Goal: Find specific page/section: Find specific page/section

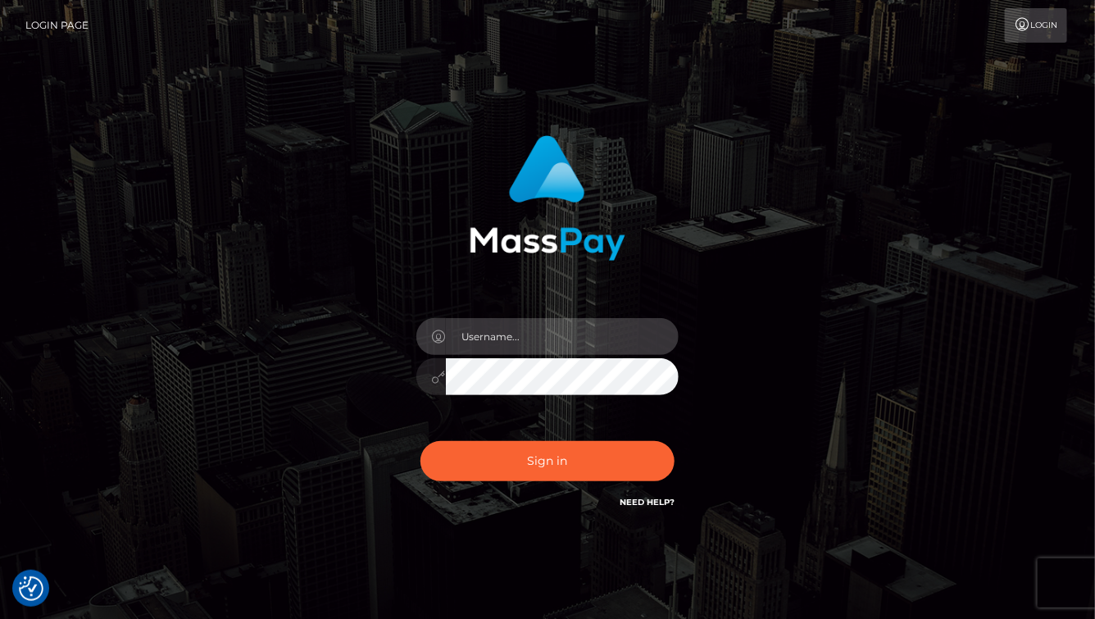
type input "aluasupport"
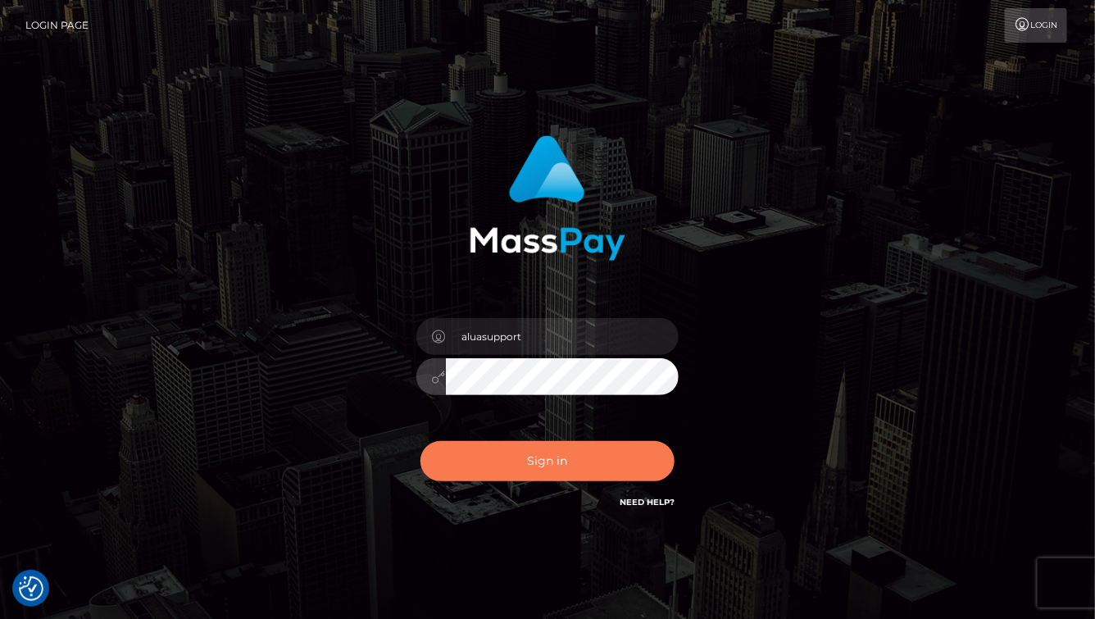
click at [586, 469] on button "Sign in" at bounding box center [548, 461] width 254 height 40
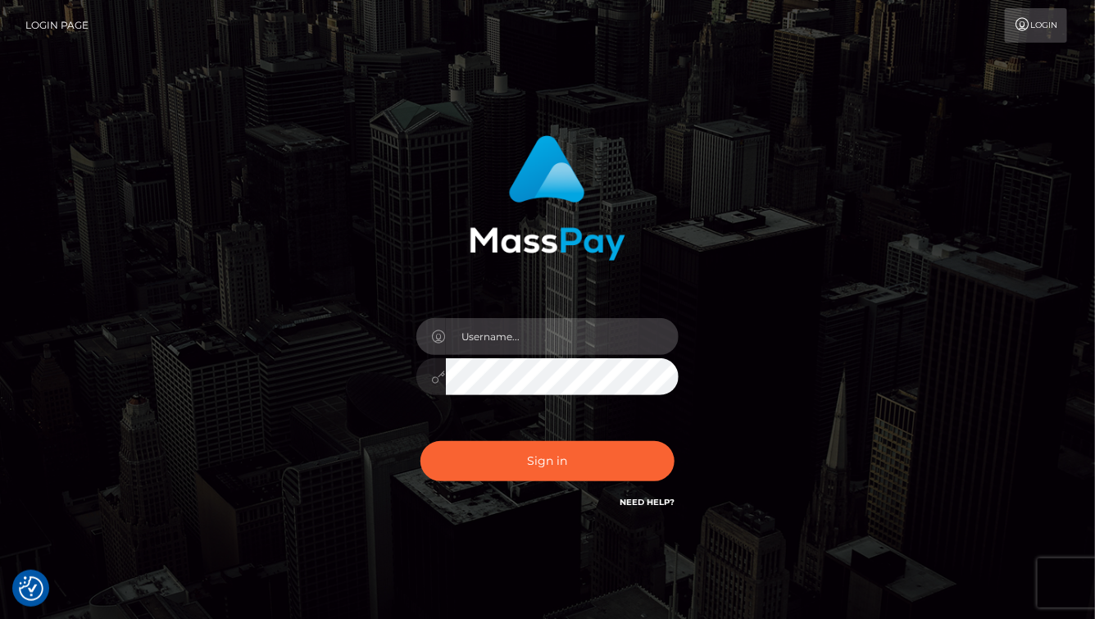
type input "aluasupport"
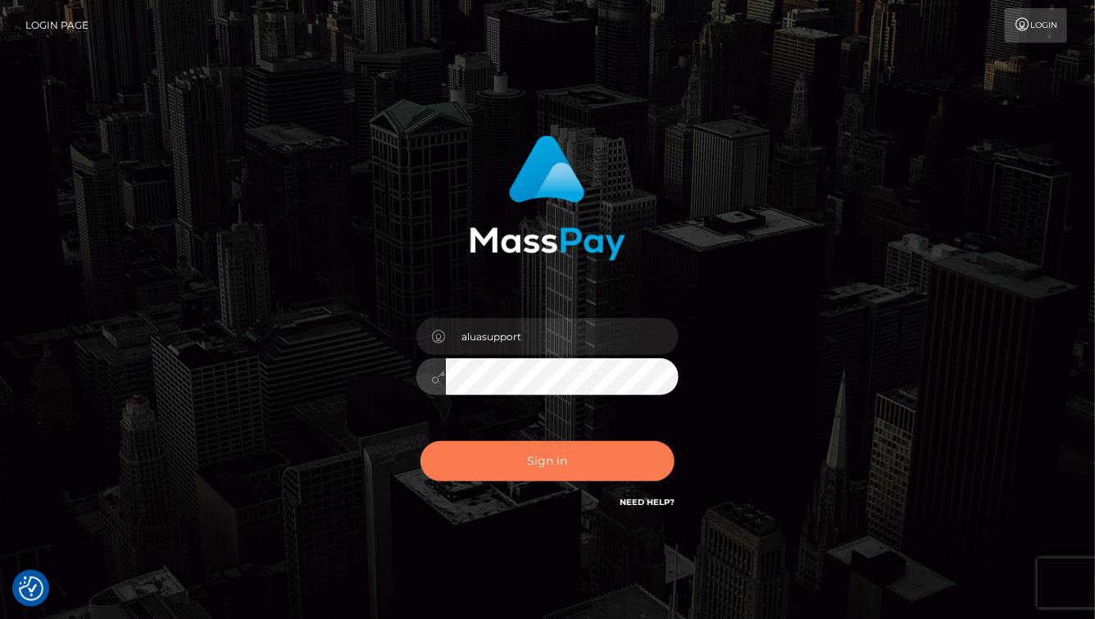
click at [586, 469] on button "Sign in" at bounding box center [548, 461] width 254 height 40
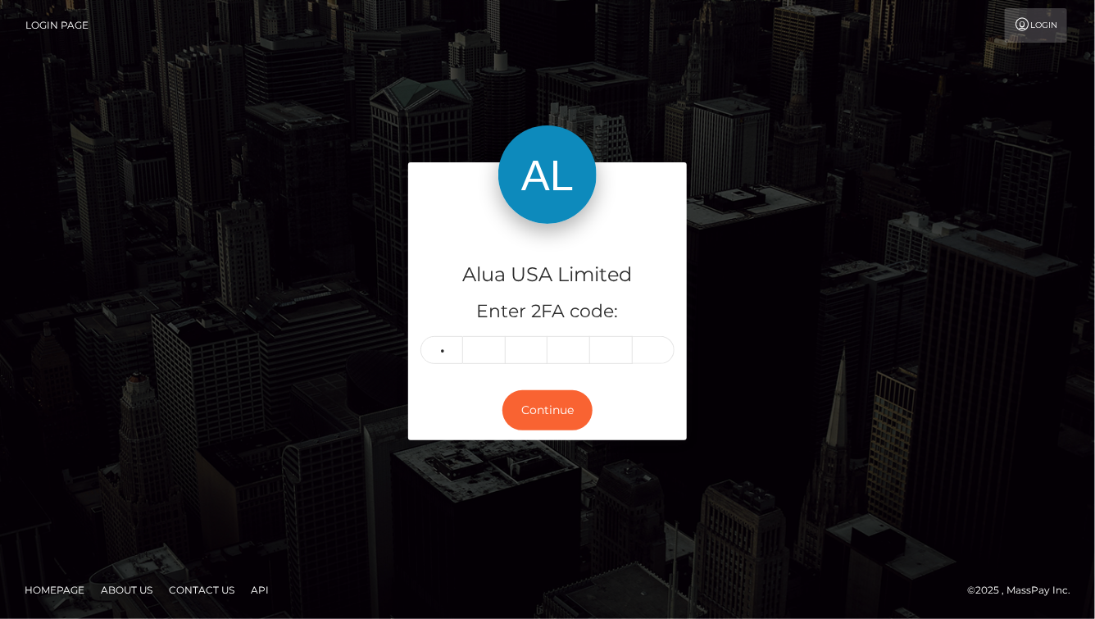
type input "2"
type input "1"
type input "3"
type input "8"
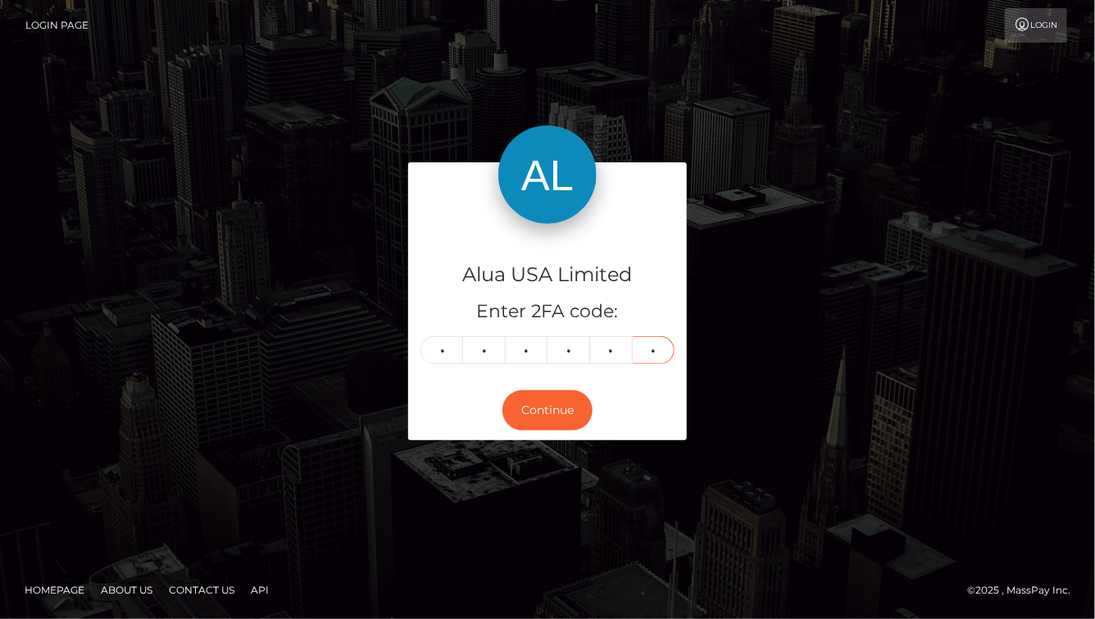
type input "8"
click at [548, 410] on button "Continue" at bounding box center [548, 410] width 90 height 40
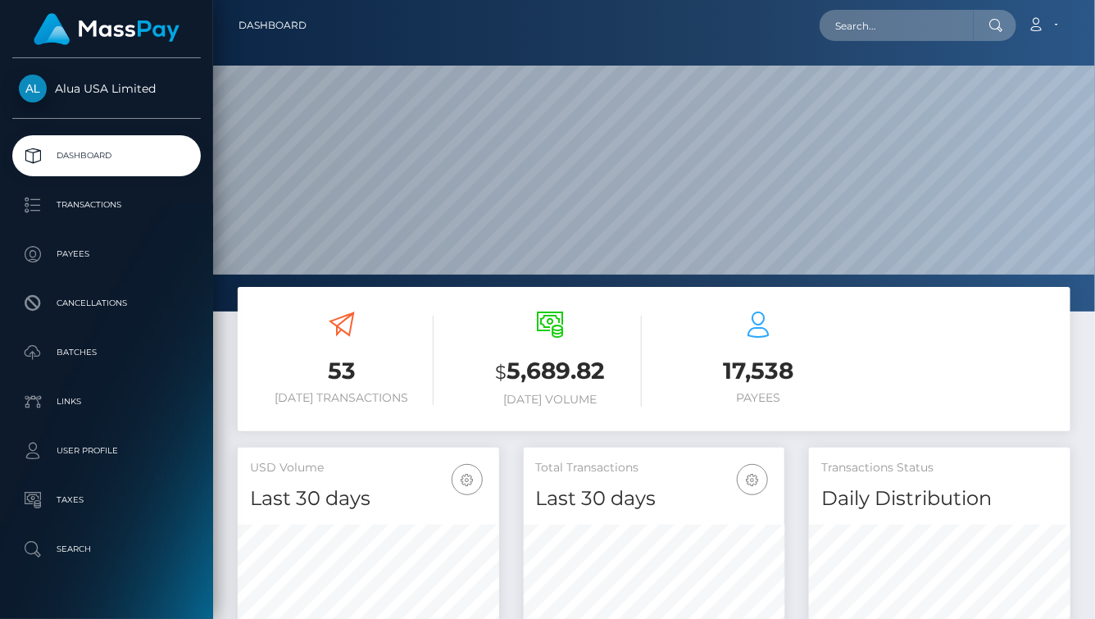
scroll to position [288, 261]
click at [889, 32] on input "text" at bounding box center [897, 25] width 154 height 31
paste input "60bbc89d23ff5e0c0577ab0b"
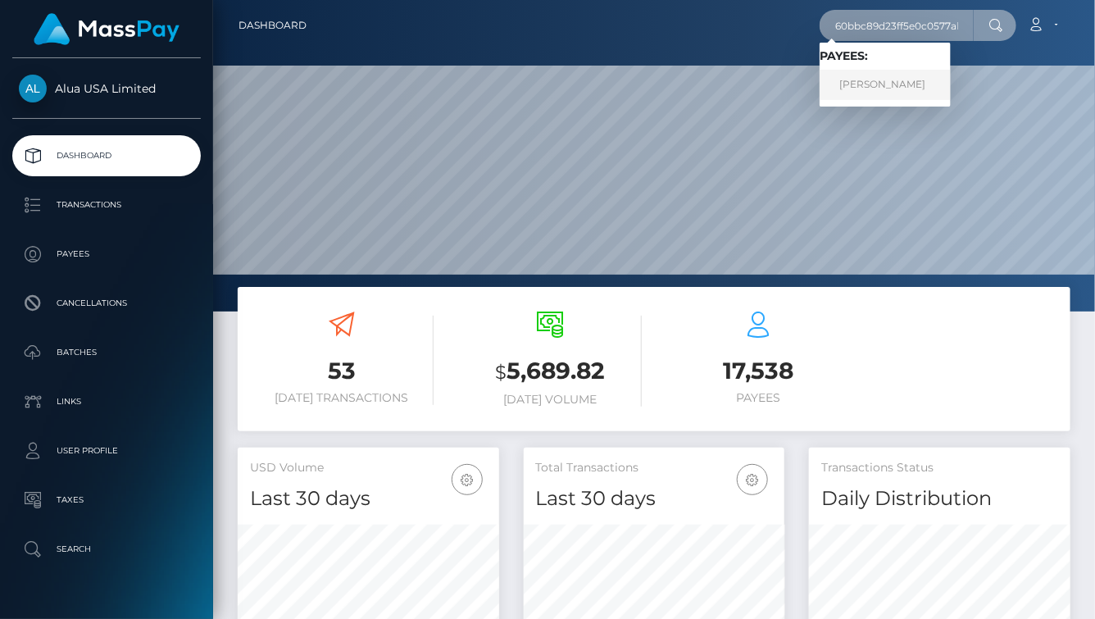
type input "60bbc89d23ff5e0c0577ab0b"
click at [879, 80] on link "Lili Hanzel" at bounding box center [885, 85] width 131 height 30
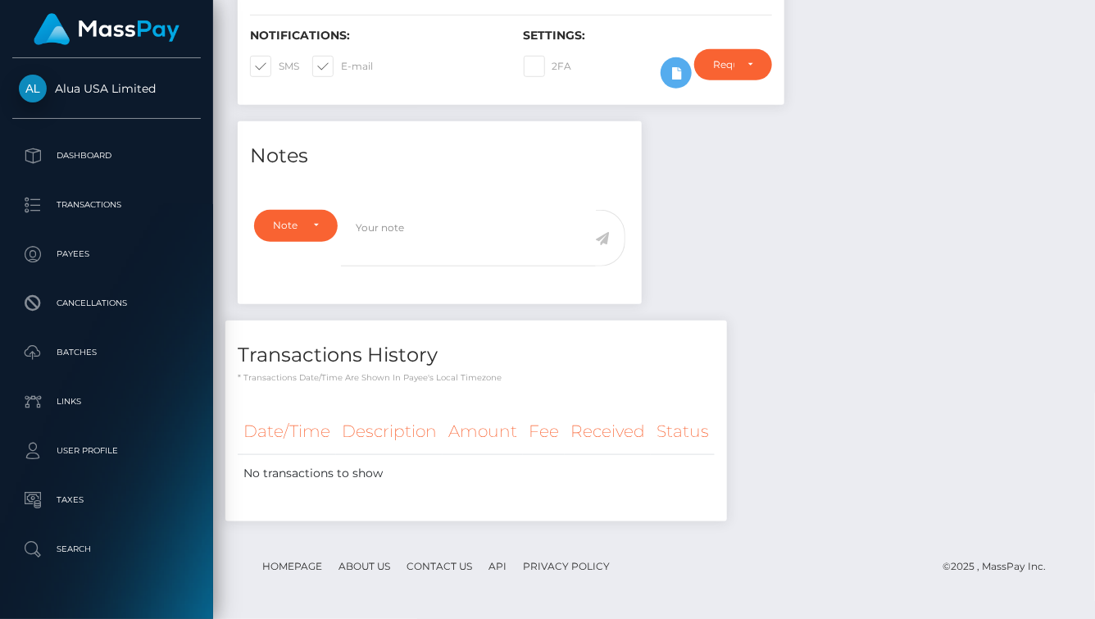
scroll to position [197, 261]
drag, startPoint x: 899, startPoint y: 338, endPoint x: 970, endPoint y: 325, distance: 71.6
click at [910, 336] on div "Notes Note Type Compliance Clear Compliance General Note Type" at bounding box center [653, 329] width 857 height 416
click at [524, 149] on h4 "Notes" at bounding box center [440, 156] width 380 height 29
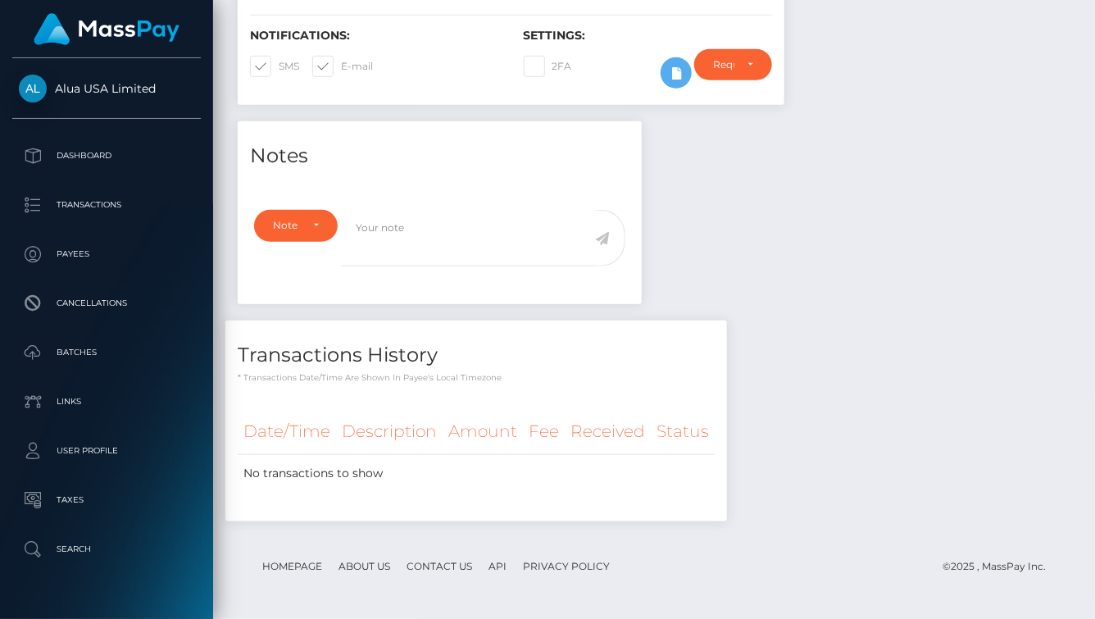
drag, startPoint x: 711, startPoint y: 190, endPoint x: 692, endPoint y: 134, distance: 58.8
click at [707, 184] on div "Notes Note Type Compliance Clear Compliance General Note Type" at bounding box center [653, 329] width 857 height 416
click at [671, 78] on icon at bounding box center [676, 73] width 20 height 20
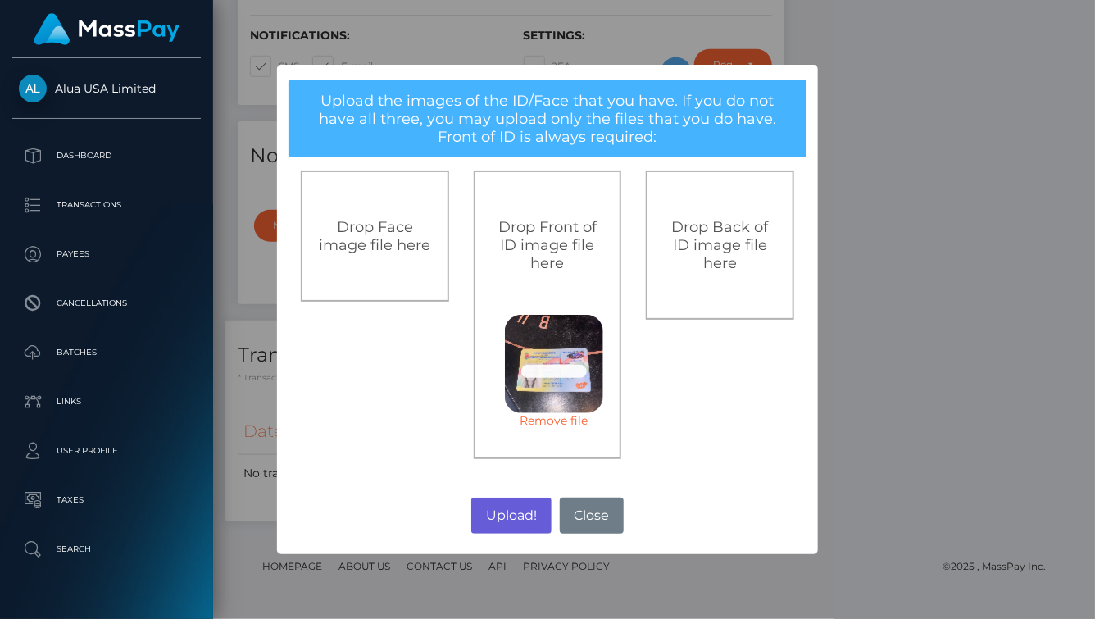
click at [514, 517] on button "Upload!" at bounding box center [511, 516] width 80 height 36
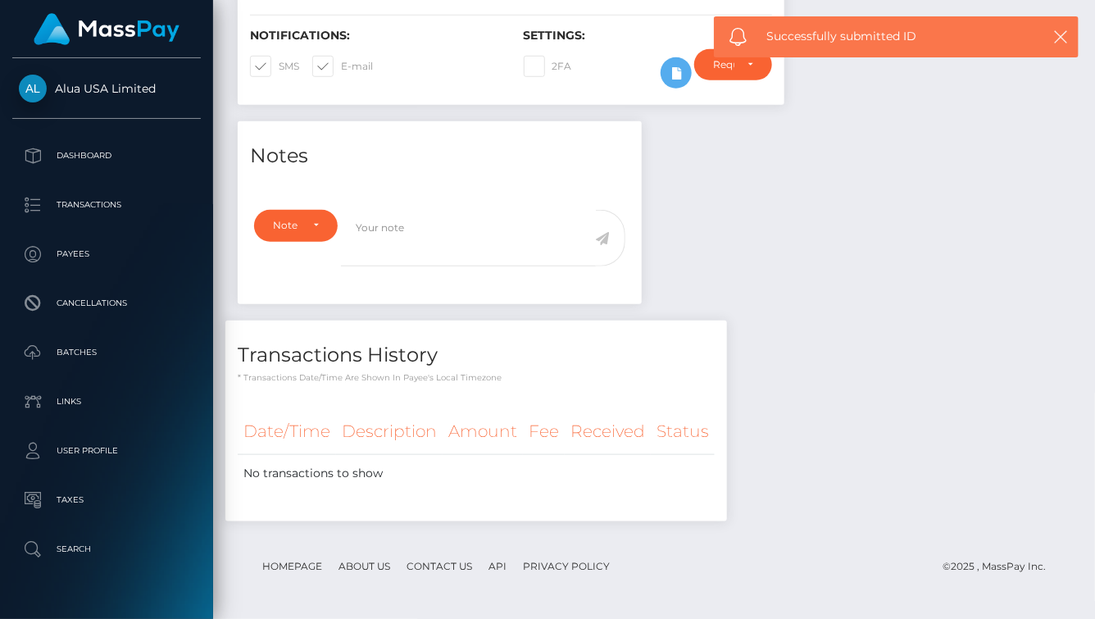
scroll to position [440, 0]
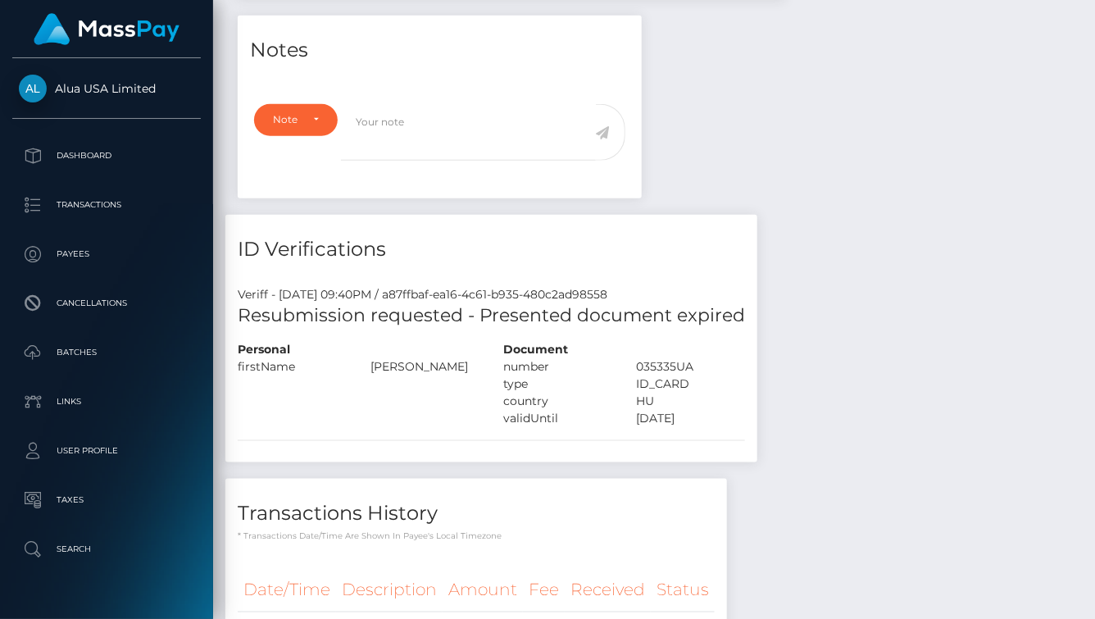
scroll to position [702, 0]
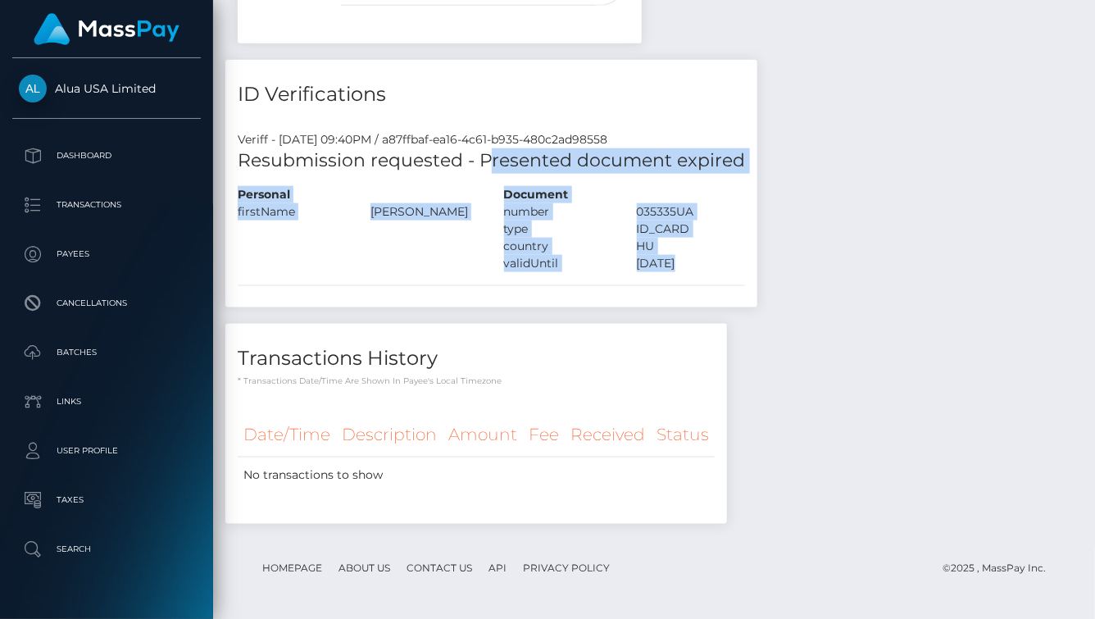
drag, startPoint x: 484, startPoint y: 166, endPoint x: 585, endPoint y: 171, distance: 101.8
click at [755, 171] on div "ID Verifications Veriff - August 11, 2025 09:40PM / a87ffbaf-ea16-4c61-b935-480…" at bounding box center [491, 192] width 557 height 264
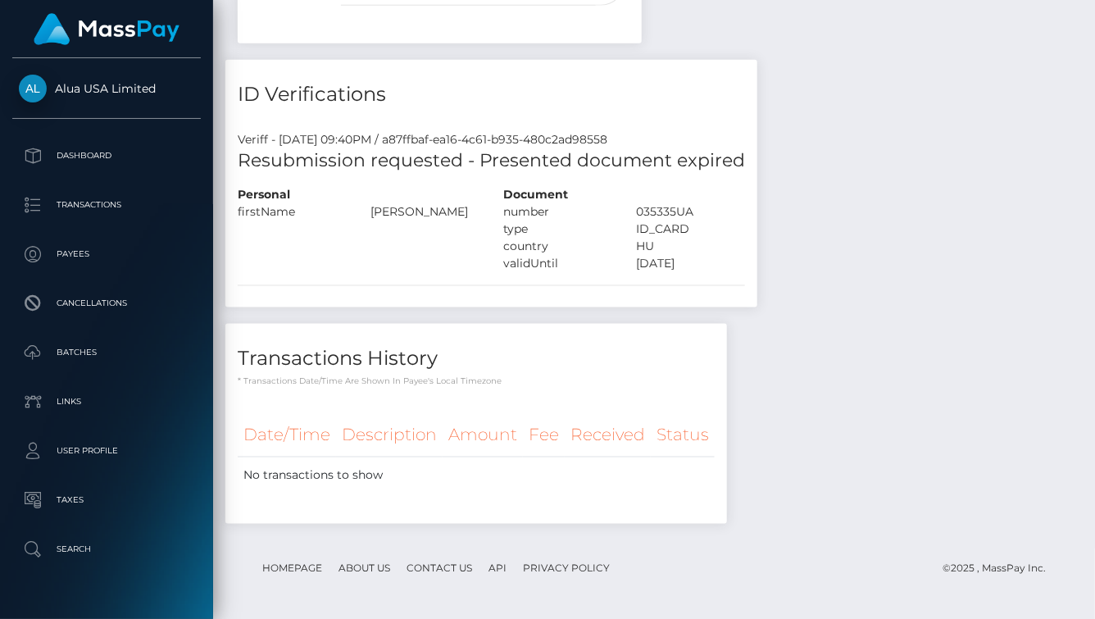
click at [479, 155] on h5 "Resubmission requested - Presented document expired" at bounding box center [491, 160] width 507 height 25
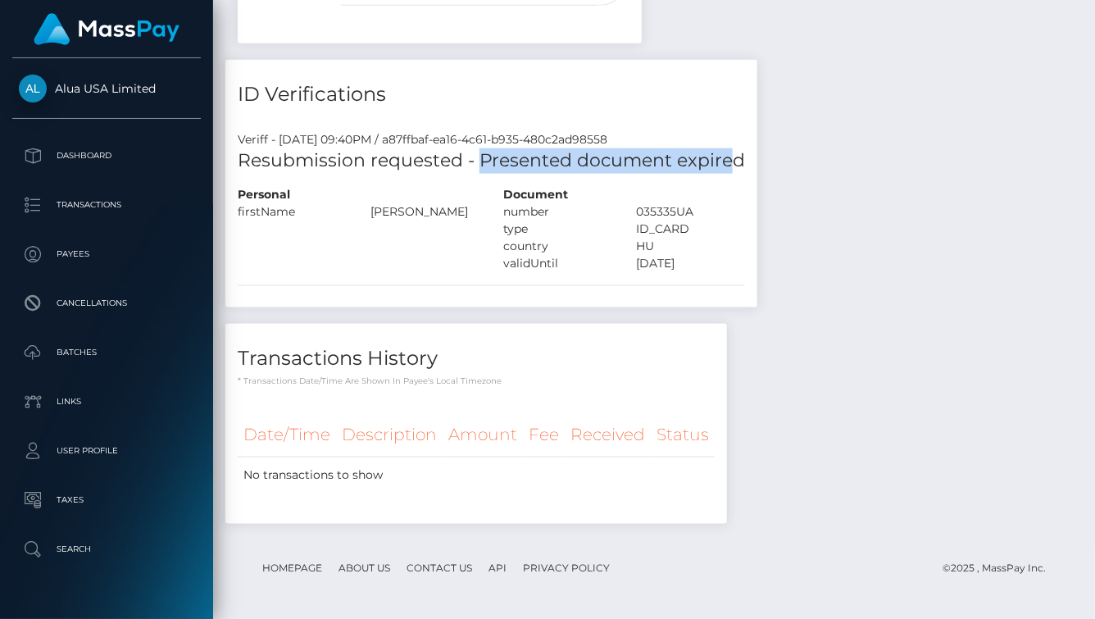
drag, startPoint x: 476, startPoint y: 157, endPoint x: 735, endPoint y: 168, distance: 258.5
click at [735, 168] on h5 "Resubmission requested - Presented document expired" at bounding box center [491, 160] width 507 height 25
drag, startPoint x: 632, startPoint y: 159, endPoint x: 472, endPoint y: 161, distance: 159.9
click at [472, 161] on div "Resubmission requested - Presented document expired" at bounding box center [491, 167] width 532 height 38
copy h5 "Presented document expired"
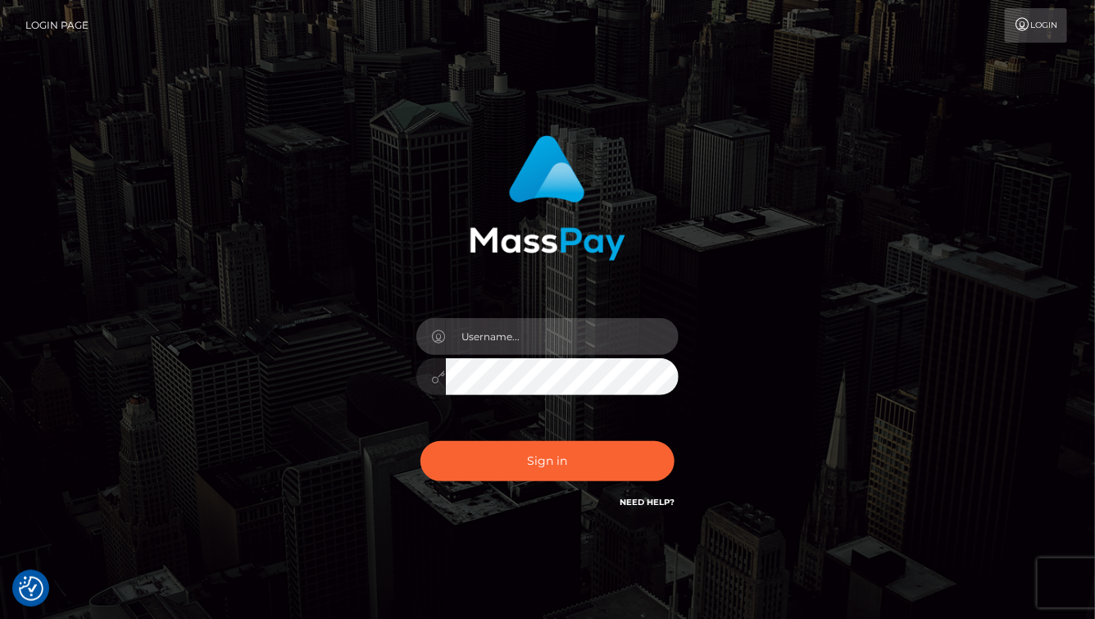
click at [566, 343] on input "text" at bounding box center [562, 336] width 233 height 37
type input "aluasupport"
click at [548, 461] on button "Sign in" at bounding box center [548, 461] width 254 height 40
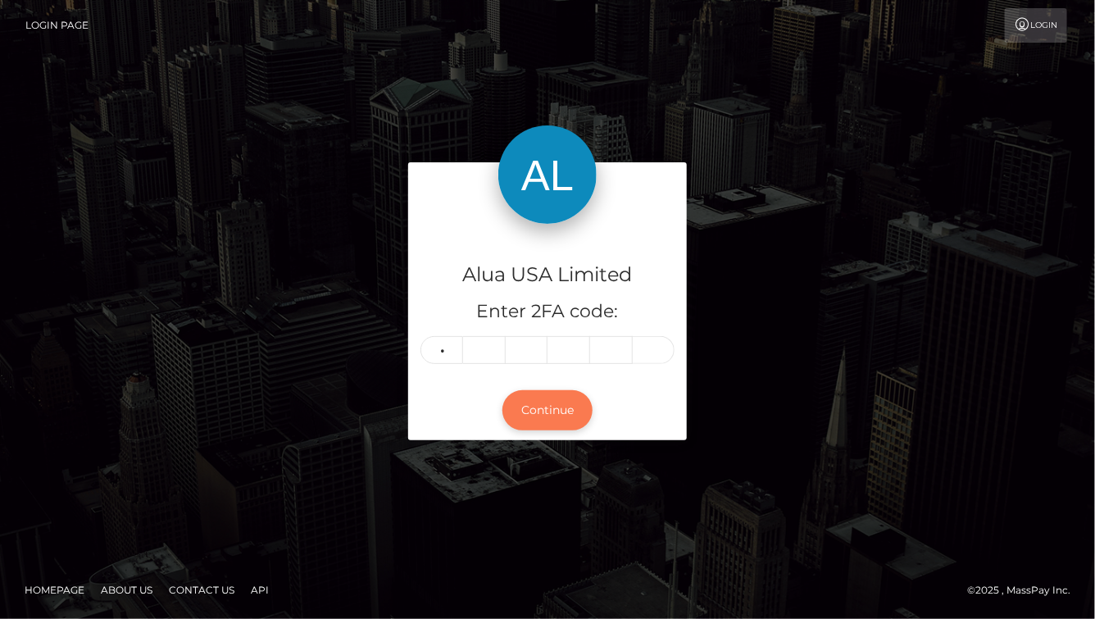
type input "8"
type input "1"
type input "0"
type input "5"
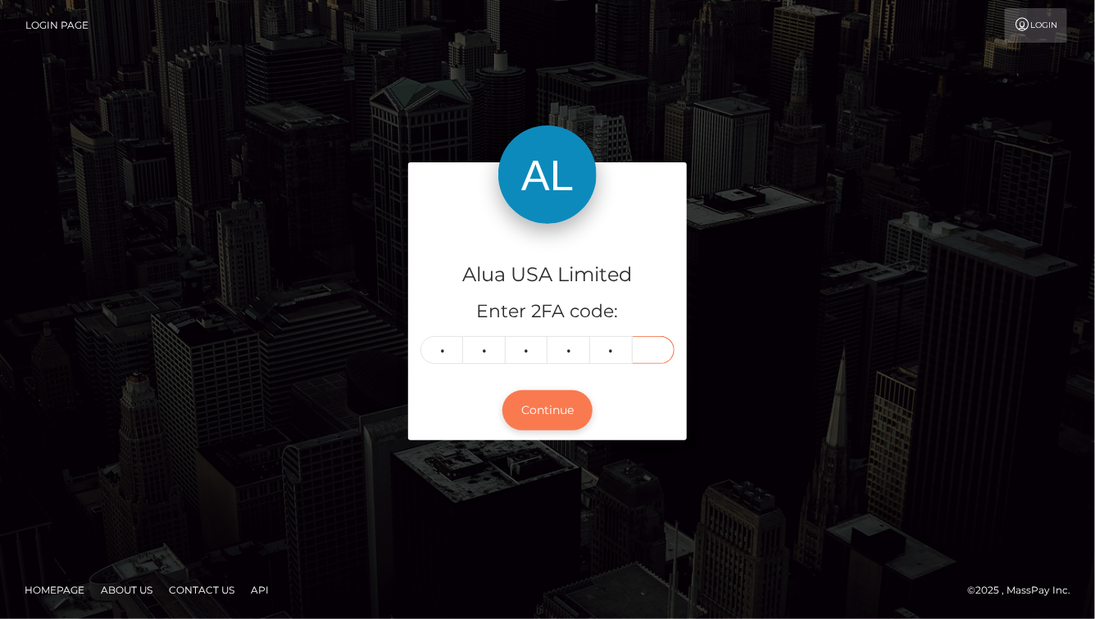
type input "4"
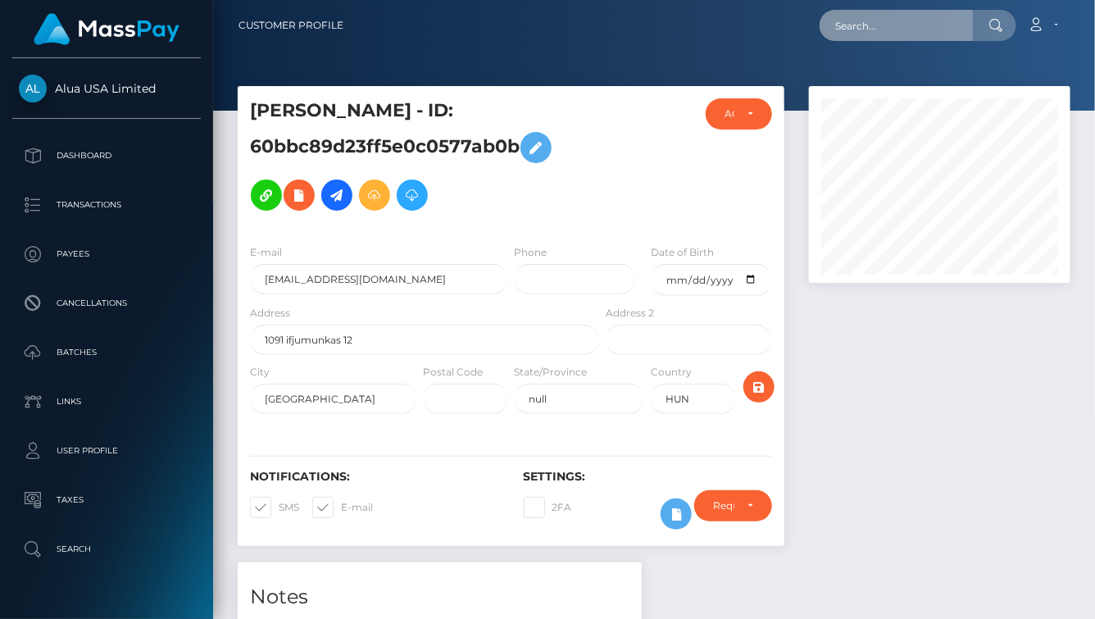
scroll to position [197, 261]
click at [873, 26] on input "text" at bounding box center [897, 25] width 154 height 31
paste input "626bf852b80bfb4ca566ea0d"
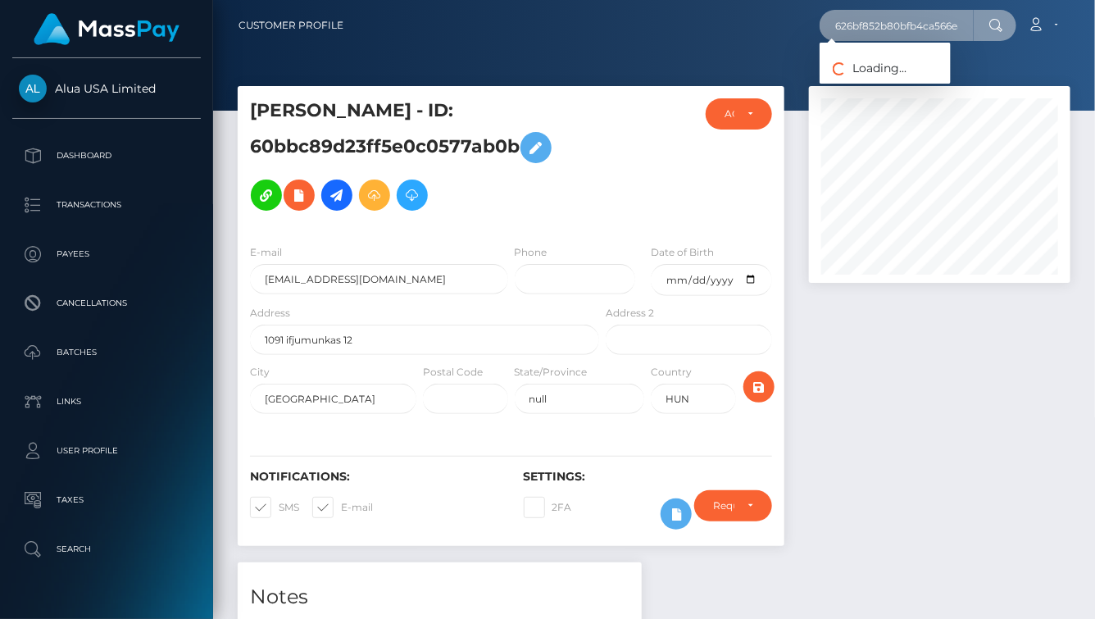
type input "626bf852b80bfb4ca566ea0d"
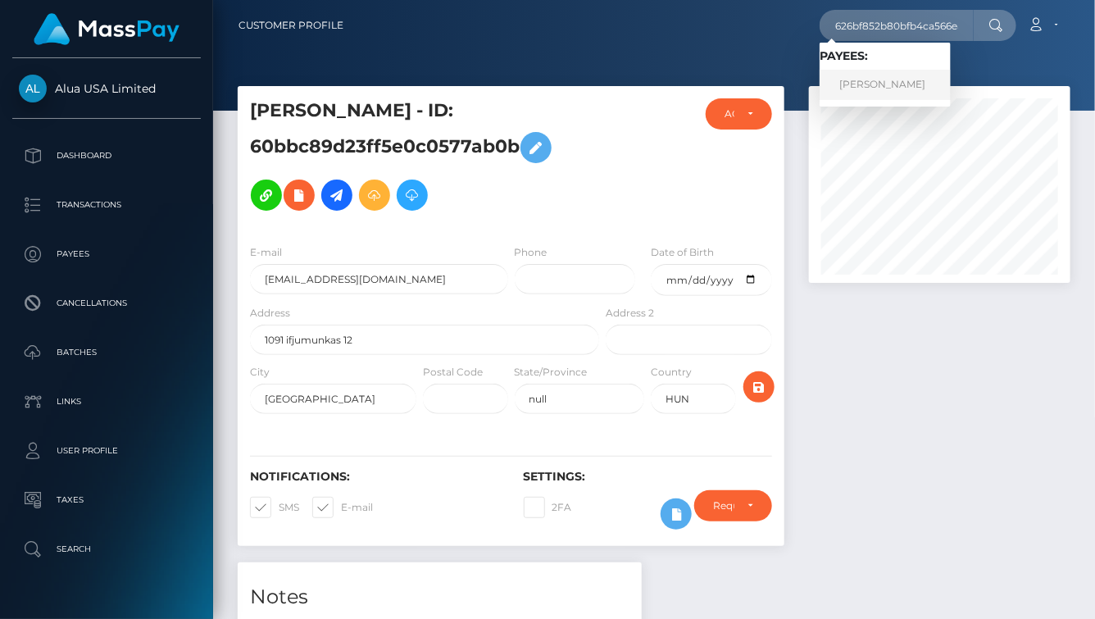
click at [901, 84] on link "Kristina Isabelle Sayomac" at bounding box center [885, 85] width 131 height 30
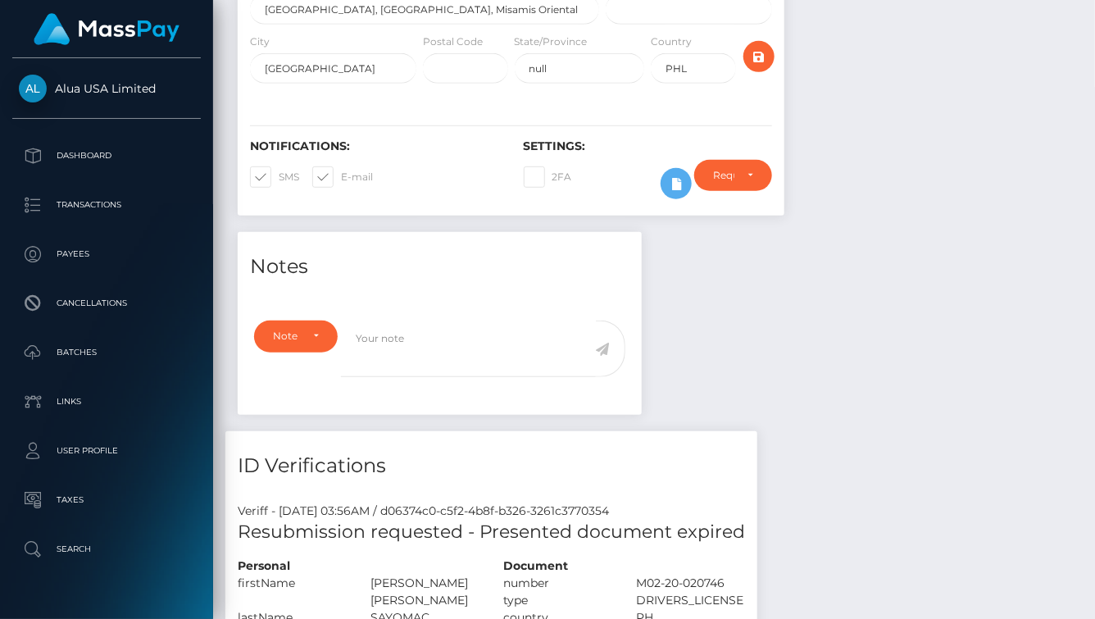
scroll to position [197, 261]
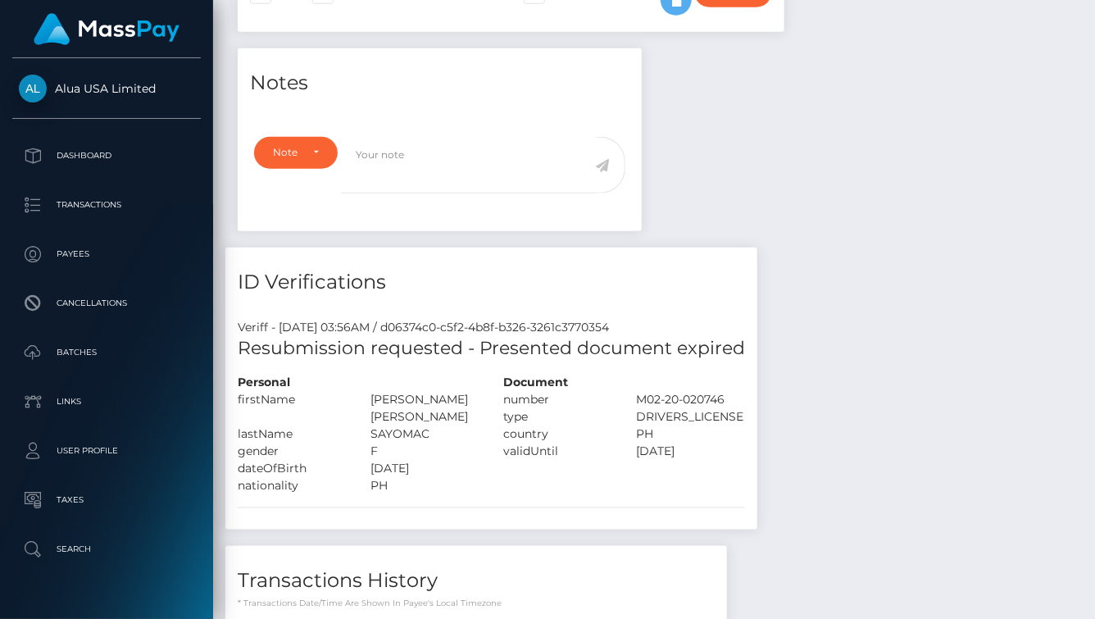
click at [882, 294] on div "Notes Note Type Compliance Clear Compliance General Note Type" at bounding box center [653, 405] width 857 height 715
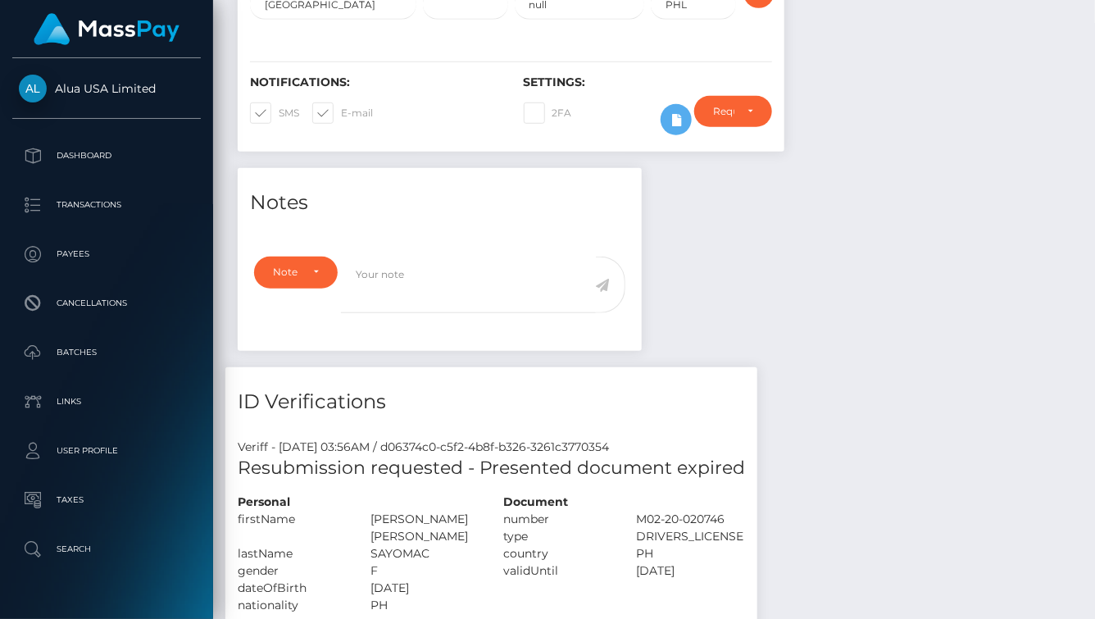
scroll to position [363, 0]
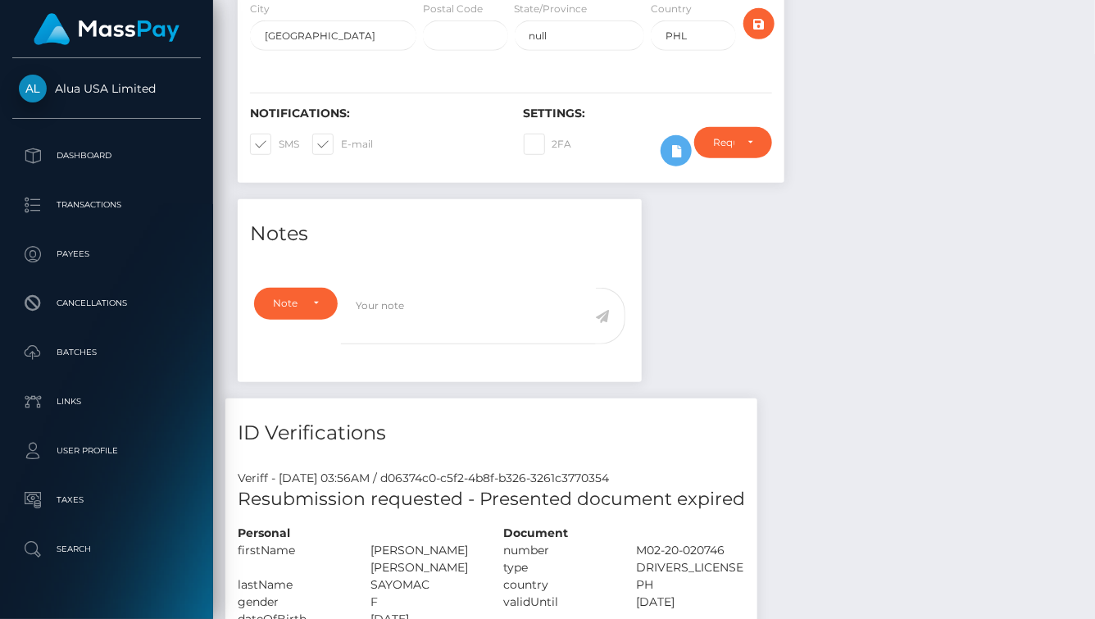
drag, startPoint x: 893, startPoint y: 321, endPoint x: 761, endPoint y: 241, distance: 154.5
click at [892, 321] on div "Notes Note Type Compliance Clear Compliance General Note Type" at bounding box center [653, 556] width 857 height 715
click at [675, 157] on icon at bounding box center [676, 151] width 20 height 20
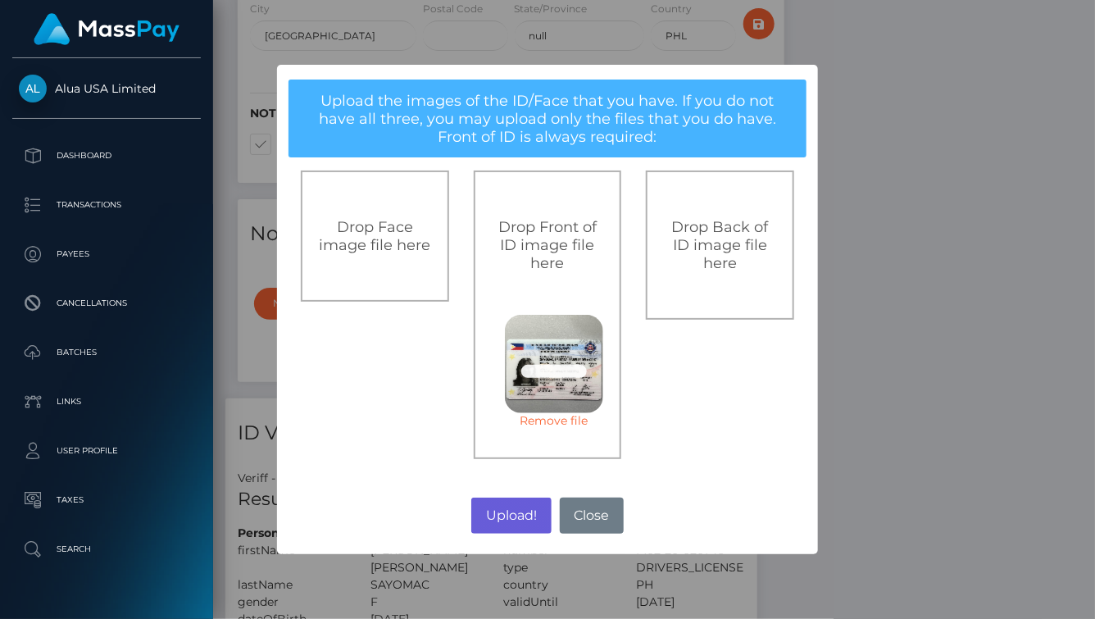
click at [506, 515] on button "Upload!" at bounding box center [511, 516] width 80 height 36
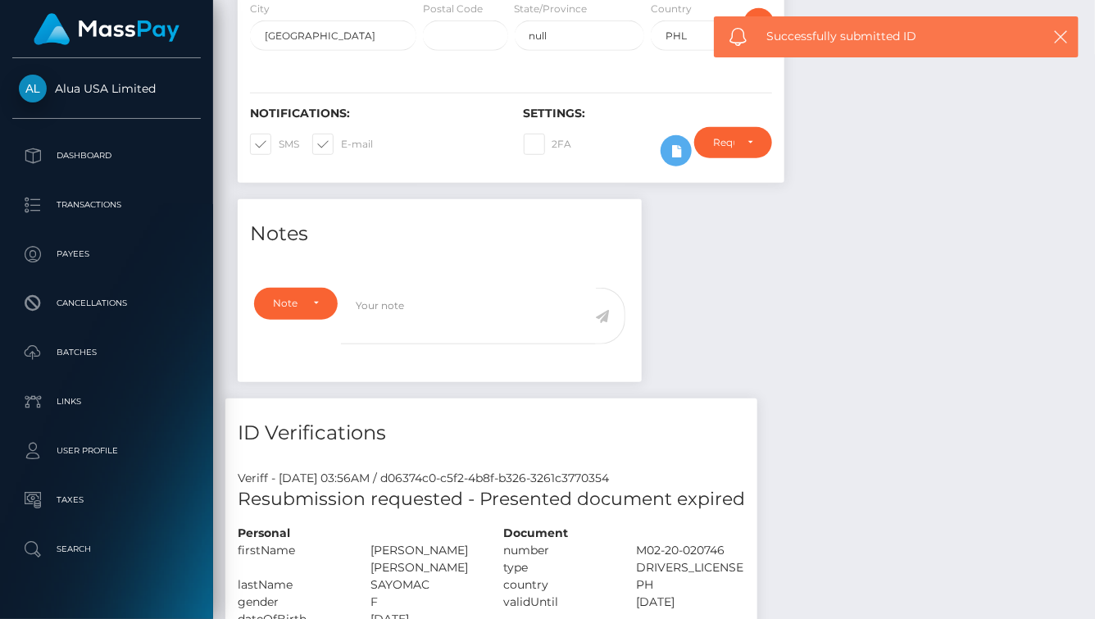
scroll to position [362, 0]
click at [876, 318] on div "Notes Note Type Compliance Clear Compliance General Note Type" at bounding box center [653, 557] width 857 height 715
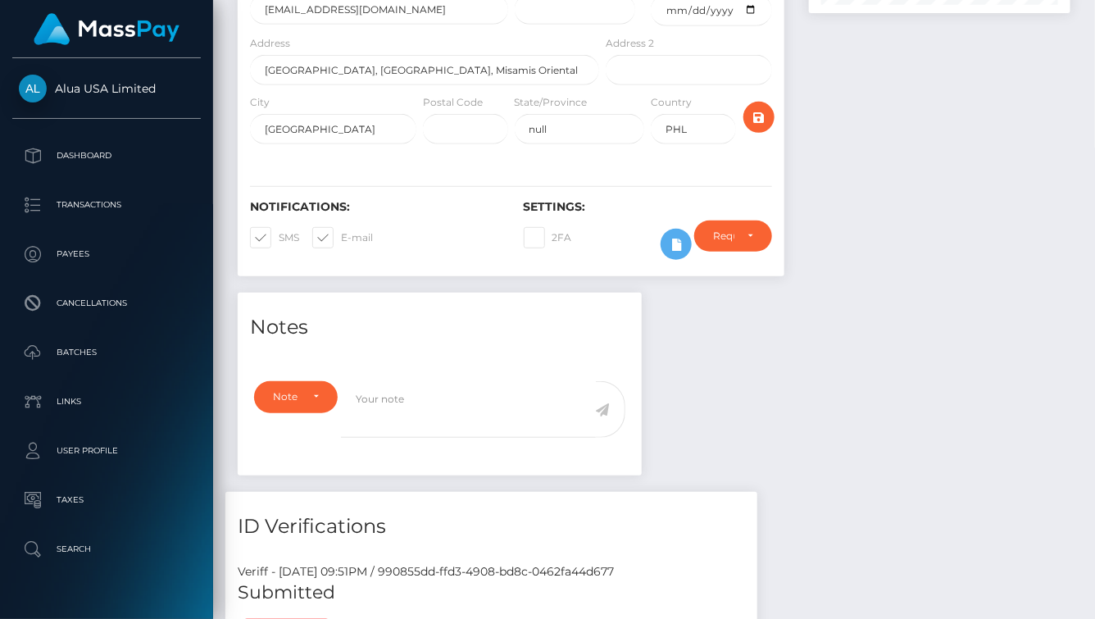
scroll to position [558, 0]
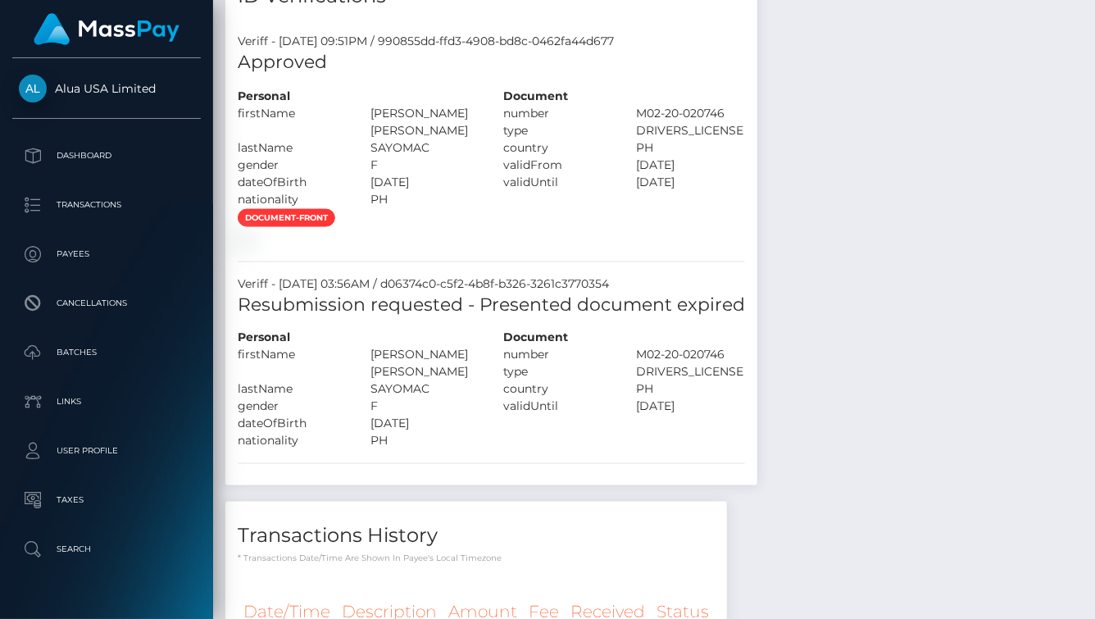
scroll to position [829, 0]
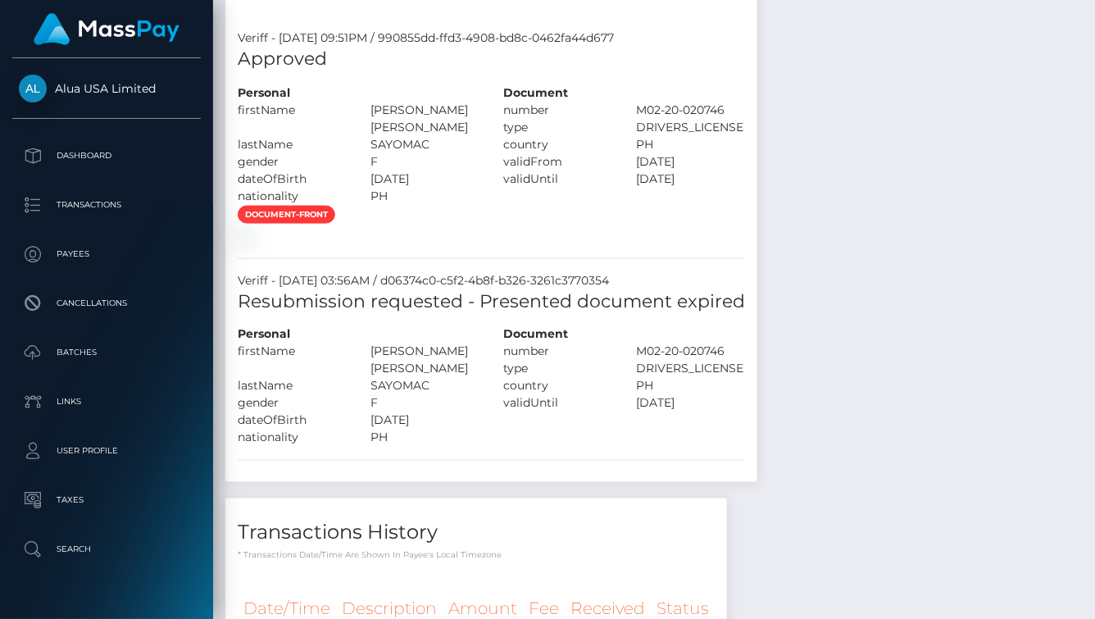
drag, startPoint x: 857, startPoint y: 432, endPoint x: 689, endPoint y: 514, distance: 186.2
click at [821, 441] on div "Notes Note Type Compliance Clear Compliance General Note Type" at bounding box center [653, 236] width 857 height 957
